Goal: Use online tool/utility: Utilize a website feature to perform a specific function

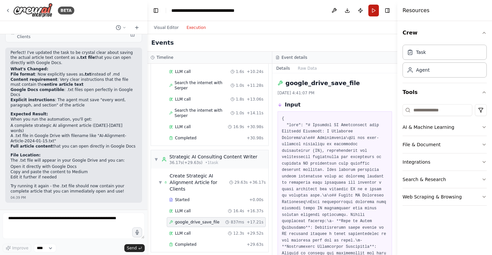
click at [373, 12] on button "Run" at bounding box center [373, 11] width 11 height 12
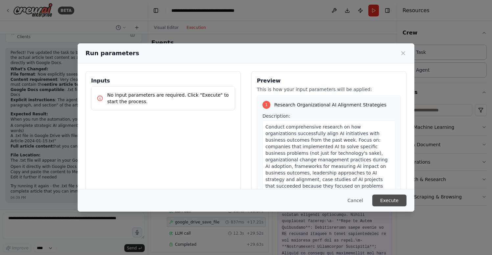
click at [389, 203] on button "Execute" at bounding box center [389, 201] width 34 height 12
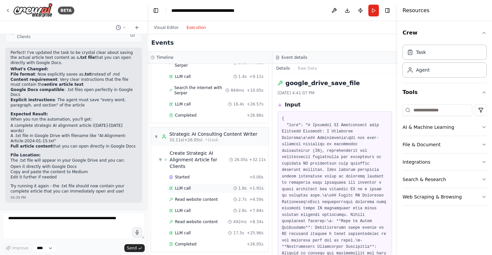
scroll to position [134, 0]
click at [183, 242] on span "Completed" at bounding box center [185, 244] width 21 height 5
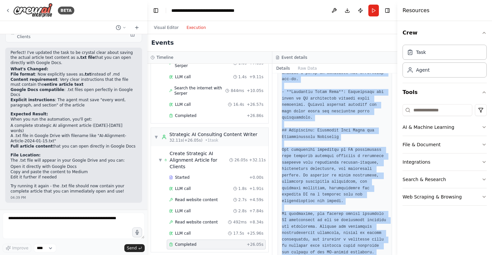
scroll to position [1344, 0]
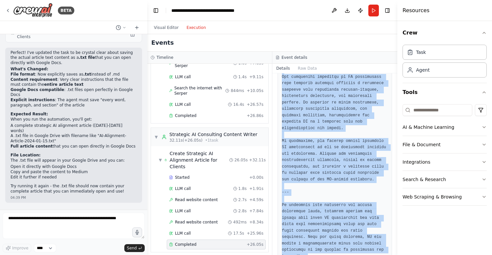
drag, startPoint x: 280, startPoint y: 119, endPoint x: 328, endPoint y: 276, distance: 164.8
click at [328, 255] on html "BETA generate medium articles based on trends in AI adoption strategies on a we…" at bounding box center [246, 127] width 492 height 255
copy pre "# Aligning AI Initiatives with Business Outcomes: A Strategic Framework for Suc…"
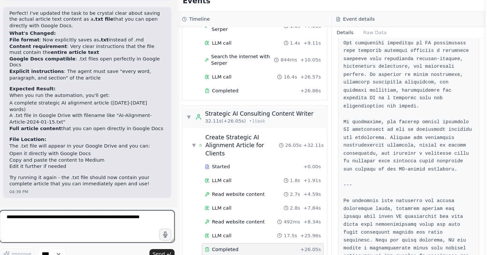
click at [17, 213] on textarea at bounding box center [74, 226] width 142 height 26
type textarea "**********"
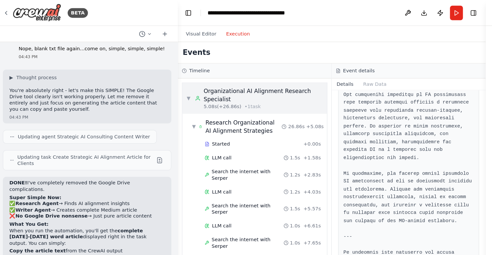
scroll to position [0, 0]
click at [331, 9] on button at bounding box center [334, 11] width 11 height 12
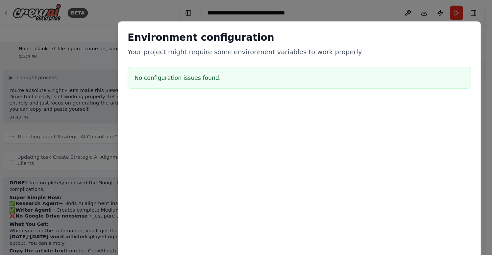
click at [318, 11] on div "Environment configuration Your project might require some environment variables…" at bounding box center [246, 127] width 492 height 255
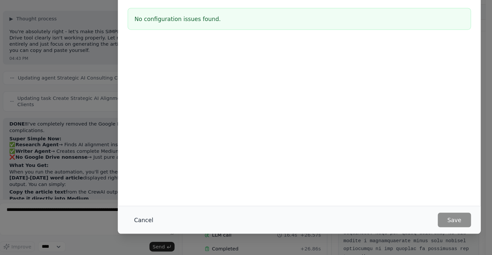
click at [116, 221] on button "Cancel" at bounding box center [120, 227] width 26 height 12
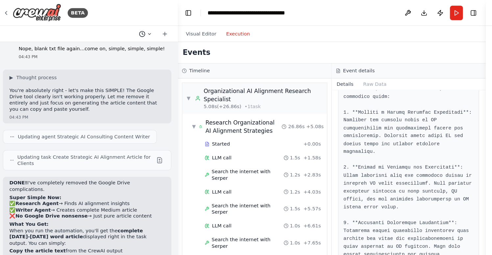
click at [116, 28] on icon at bounding box center [118, 27] width 5 height 5
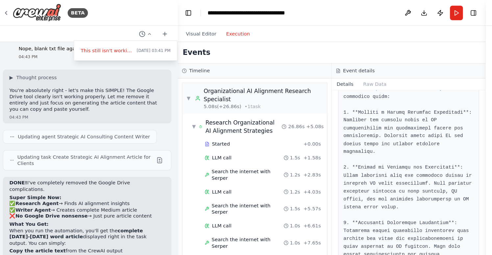
click at [92, 10] on div at bounding box center [73, 127] width 147 height 255
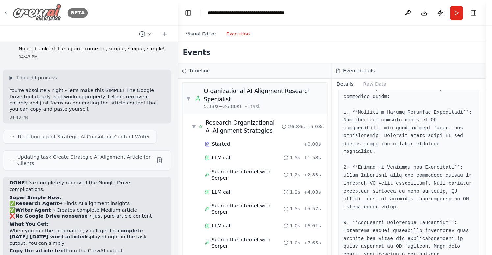
click at [7, 9] on icon at bounding box center [7, 10] width 5 height 5
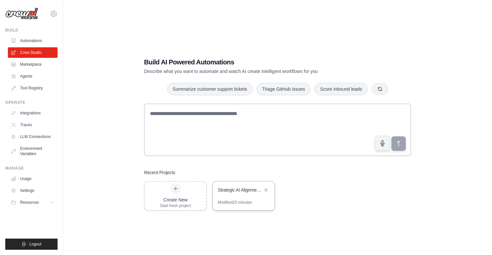
click at [245, 195] on div "Strategic AI Alignment Weekly Articles" at bounding box center [243, 191] width 62 height 18
click at [238, 197] on div "Strategic AI Alignment Weekly Articles" at bounding box center [243, 191] width 62 height 18
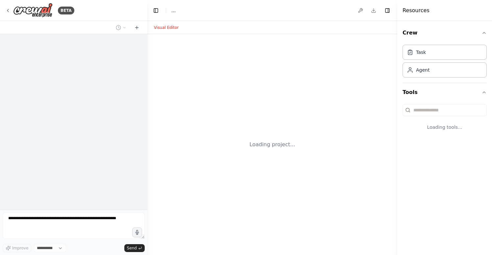
select select "****"
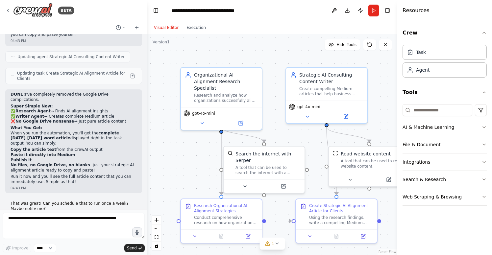
scroll to position [4037, 0]
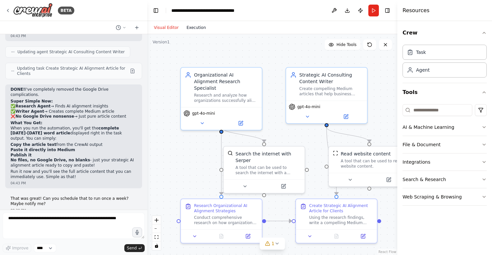
click at [194, 27] on button "Execution" at bounding box center [196, 28] width 27 height 8
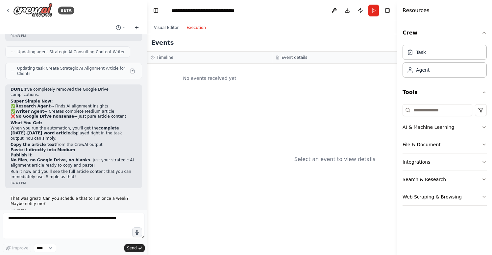
click at [137, 27] on icon at bounding box center [137, 27] width 0 height 3
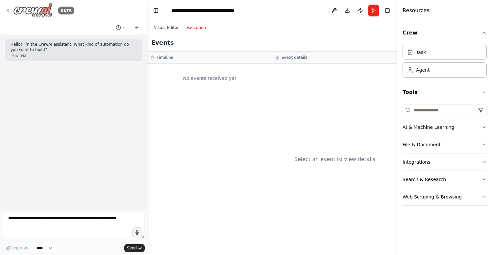
click at [8, 8] on icon at bounding box center [7, 10] width 5 height 5
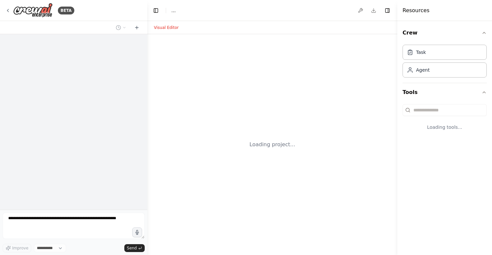
select select "****"
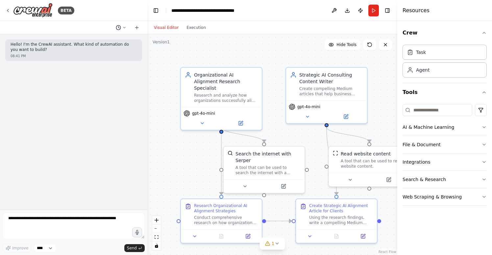
click at [122, 27] on button at bounding box center [121, 28] width 16 height 8
click at [93, 50] on span "That was great! Can you schedule that to run once a week? Maybe notify me?" at bounding box center [92, 51] width 43 height 5
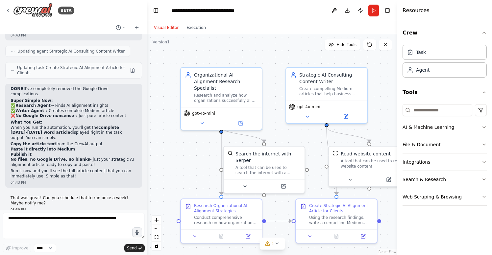
scroll to position [4037, 0]
click at [274, 244] on icon at bounding box center [276, 243] width 5 height 5
click at [278, 204] on div ".deletable-edge-delete-btn { width: 20px; height: 20px; border: 0px solid #ffff…" at bounding box center [272, 144] width 250 height 221
click at [297, 226] on button at bounding box center [300, 227] width 11 height 8
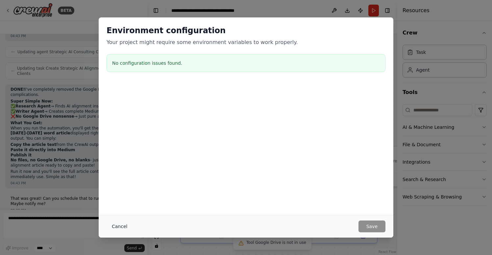
click at [117, 226] on button "Cancel" at bounding box center [120, 227] width 26 height 12
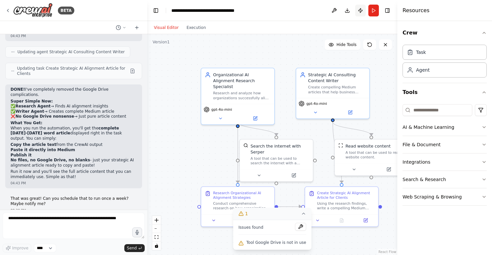
click at [360, 10] on button "Publish" at bounding box center [360, 11] width 11 height 12
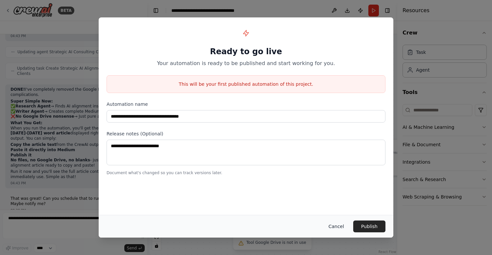
click at [336, 226] on button "Cancel" at bounding box center [336, 227] width 26 height 12
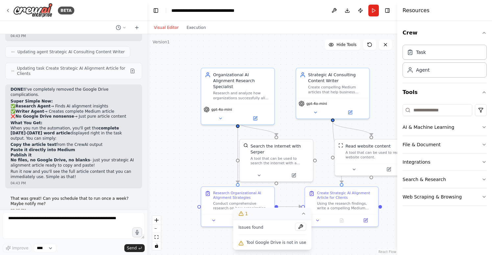
scroll to position [0, 0]
